Goal: Information Seeking & Learning: Find specific fact

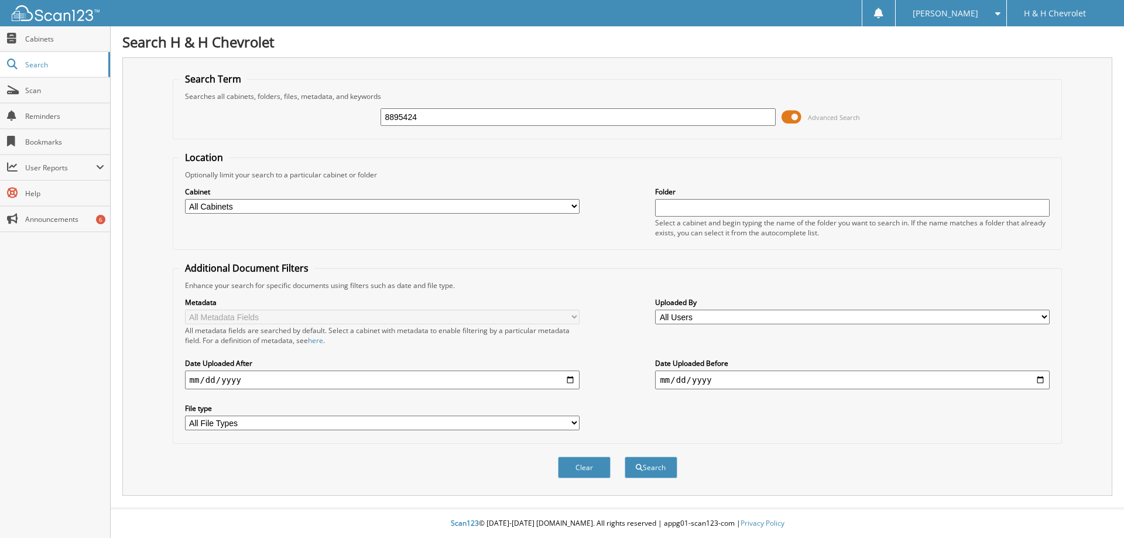
type input "8895424"
click at [625, 457] on button "Search" at bounding box center [651, 468] width 53 height 22
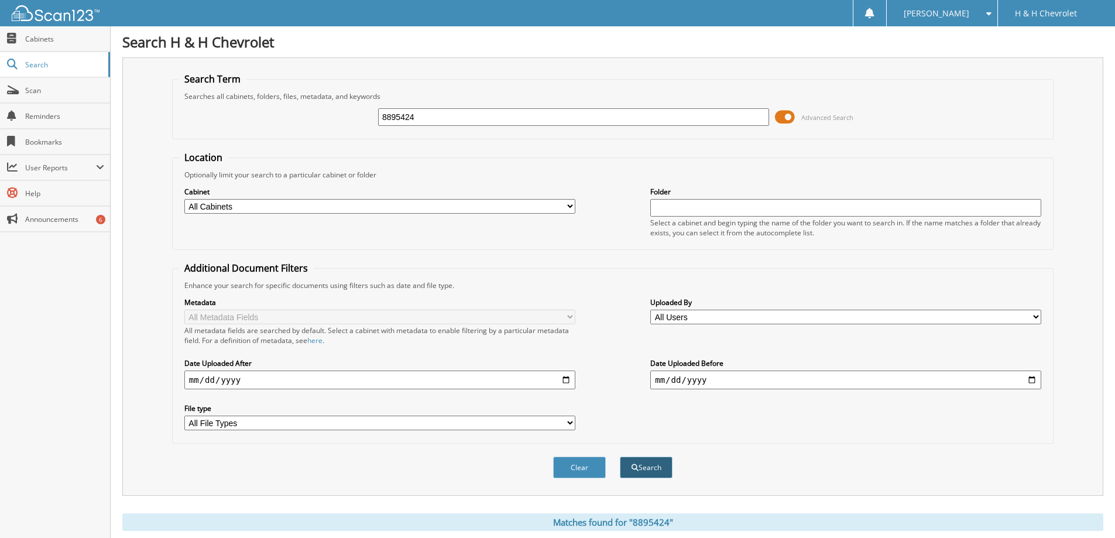
click at [655, 469] on button "Search" at bounding box center [646, 468] width 53 height 22
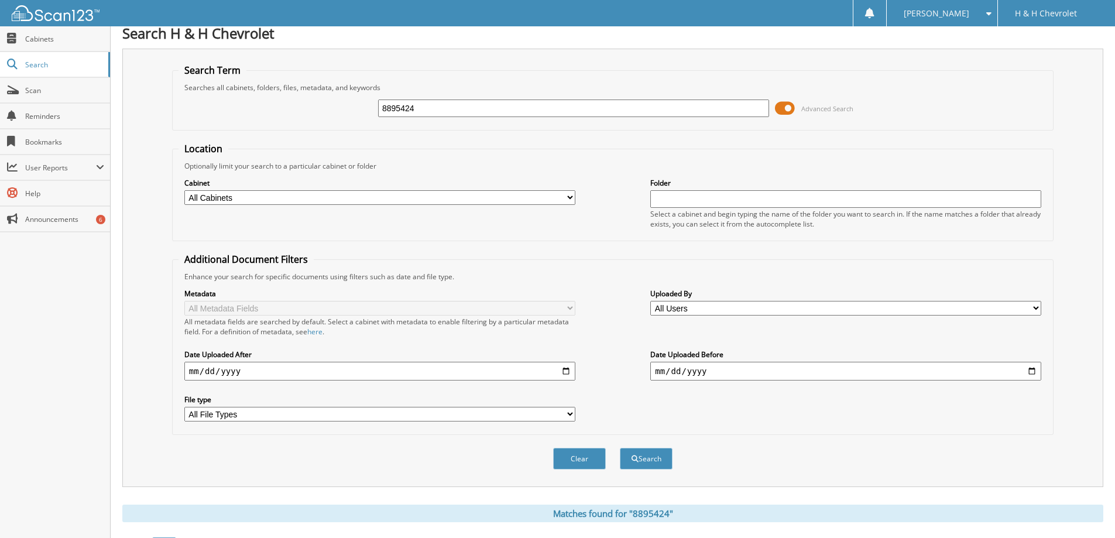
scroll to position [181, 0]
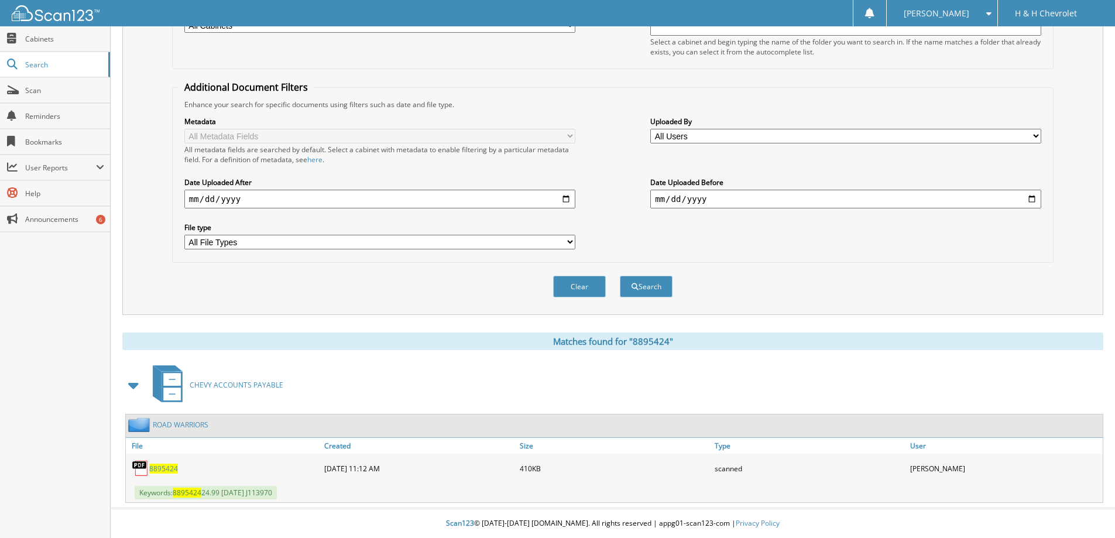
click at [147, 467] on img at bounding box center [141, 469] width 18 height 18
click at [157, 469] on span "8895424" at bounding box center [163, 469] width 29 height 10
click at [161, 469] on span "8895424" at bounding box center [163, 469] width 29 height 10
